Goal: Information Seeking & Learning: Learn about a topic

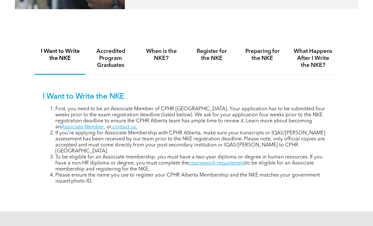
scroll to position [361, 0]
click at [233, 165] on link "coursework requirement" at bounding box center [217, 162] width 57 height 5
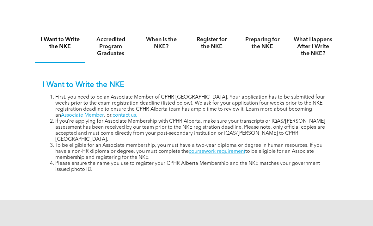
scroll to position [373, 0]
click at [121, 57] on h4 "Accredited Program Graduates" at bounding box center [110, 46] width 39 height 21
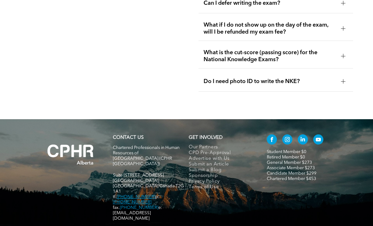
scroll to position [943, 0]
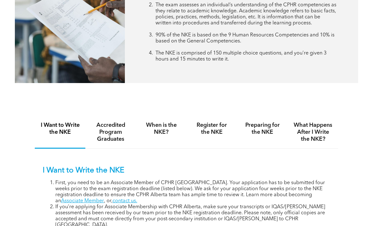
click at [121, 141] on h4 "Accredited Program Graduates" at bounding box center [110, 131] width 39 height 21
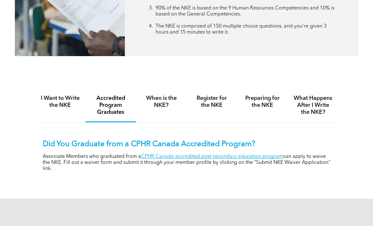
scroll to position [315, 0]
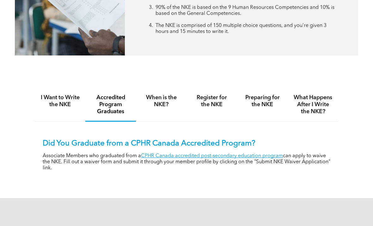
click at [251, 158] on link "CPHR Canada accredited post-secondary education program" at bounding box center [212, 155] width 142 height 5
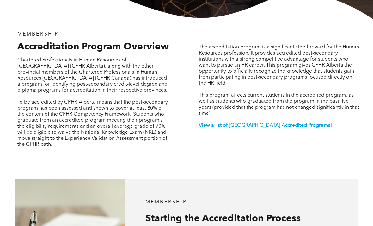
scroll to position [183, 0]
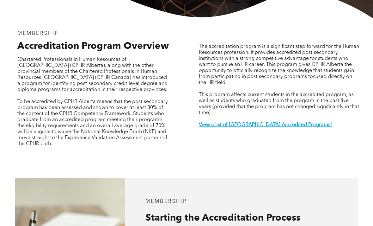
click at [267, 127] on strong "View a list of [GEOGRAPHIC_DATA] Accredited Programs!" at bounding box center [265, 124] width 133 height 5
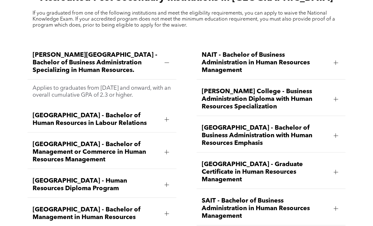
scroll to position [742, 0]
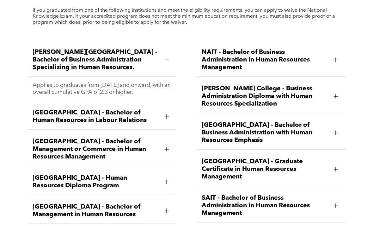
click at [171, 121] on div at bounding box center [166, 116] width 9 height 9
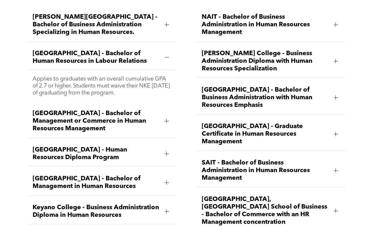
scroll to position [777, 0]
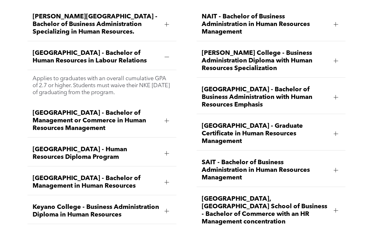
click at [173, 135] on div "[GEOGRAPHIC_DATA] - Bachelor of Management or Commerce in Human Resources Manag…" at bounding box center [102, 120] width 149 height 33
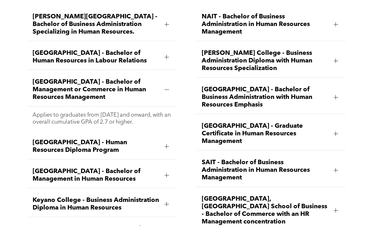
scroll to position [778, 0]
click at [167, 65] on div "[GEOGRAPHIC_DATA] - Bachelor of Human Resources in Labour Relations" at bounding box center [102, 57] width 149 height 26
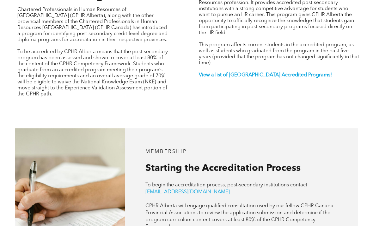
scroll to position [231, 0]
